Goal: Transaction & Acquisition: Obtain resource

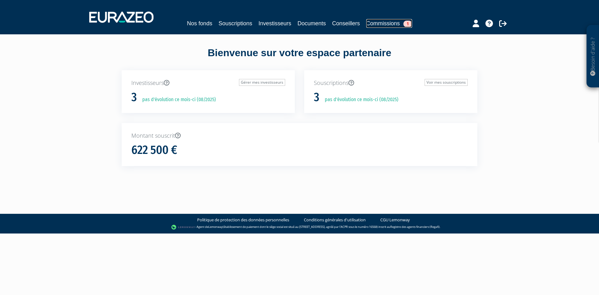
click at [382, 24] on link "Commissions 1" at bounding box center [389, 23] width 46 height 9
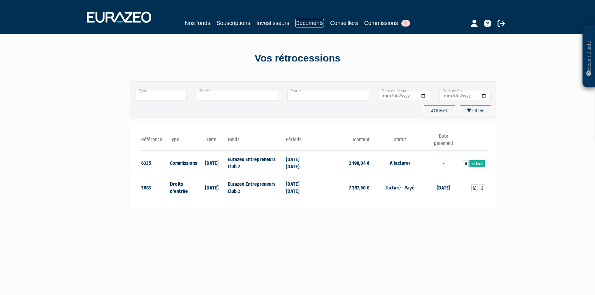
click at [309, 24] on link "Documents" at bounding box center [309, 23] width 28 height 9
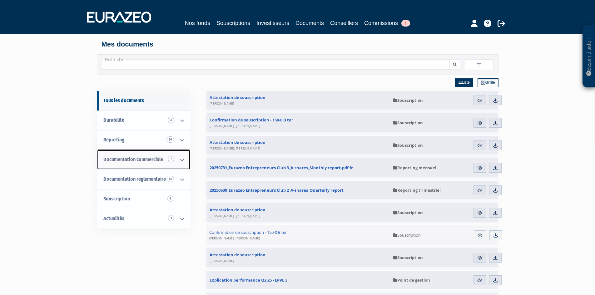
click at [184, 160] on icon at bounding box center [182, 159] width 16 height 19
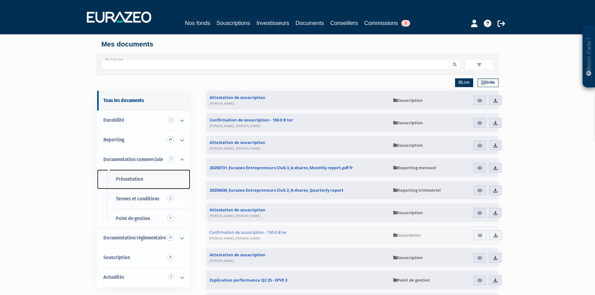
click at [126, 178] on span "Présentation" at bounding box center [129, 179] width 27 height 6
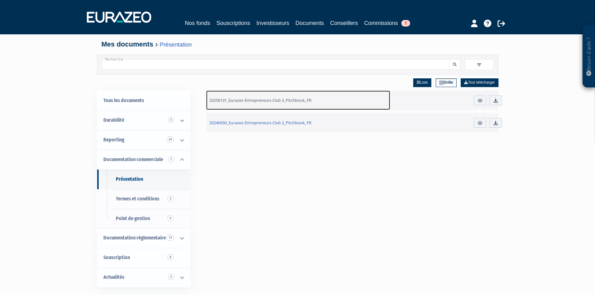
click at [261, 101] on span "20250131_Eurazeo Entrepreneurs Club 3_Pitchbook_FR" at bounding box center [260, 100] width 102 height 6
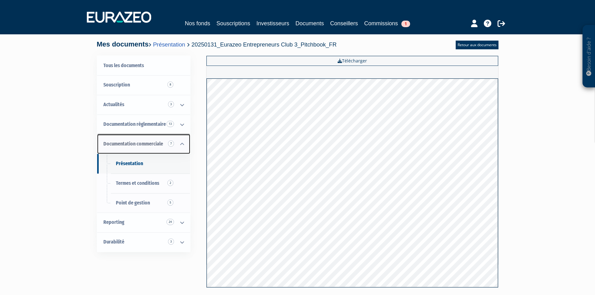
click at [177, 143] on icon at bounding box center [182, 144] width 16 height 19
click at [181, 145] on icon at bounding box center [182, 144] width 16 height 19
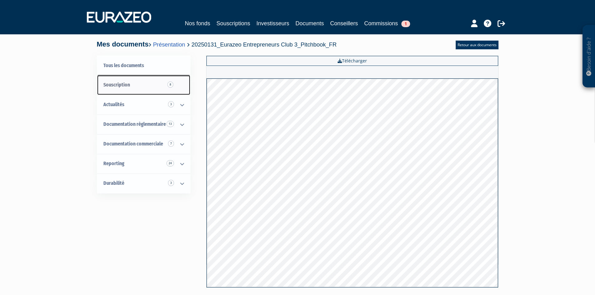
click at [171, 88] on link "Souscription 8" at bounding box center [143, 85] width 93 height 20
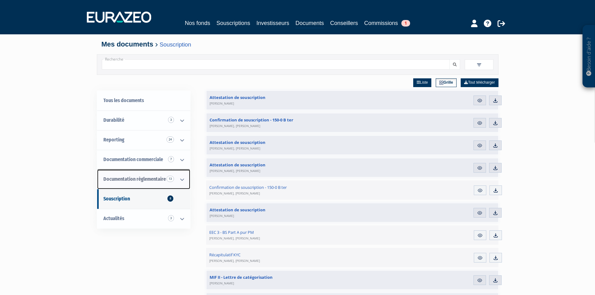
click at [177, 178] on icon at bounding box center [182, 179] width 16 height 19
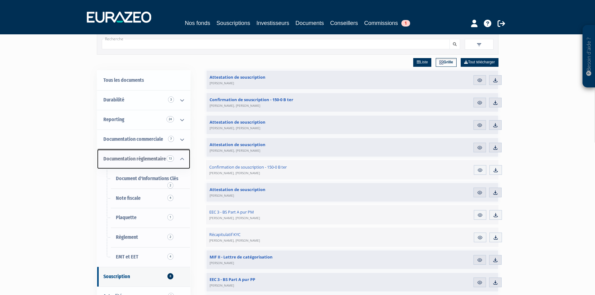
scroll to position [31, 0]
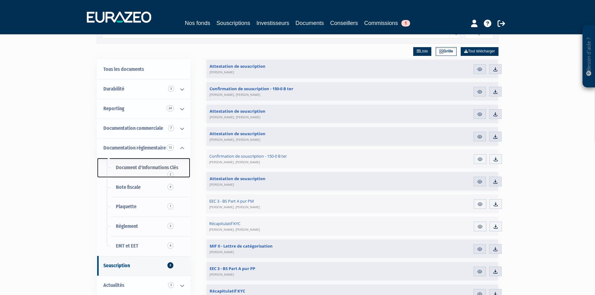
click at [159, 172] on link "Document d'Informations Clés 2" at bounding box center [143, 168] width 93 height 20
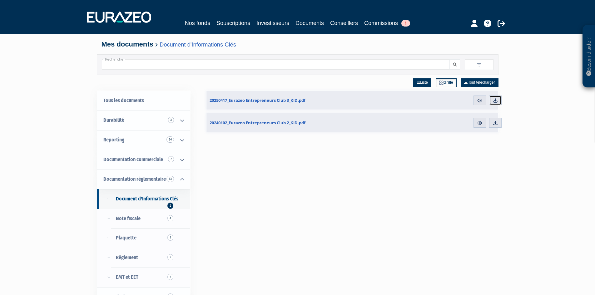
click at [494, 101] on img at bounding box center [495, 101] width 6 height 6
